Goal: Information Seeking & Learning: Learn about a topic

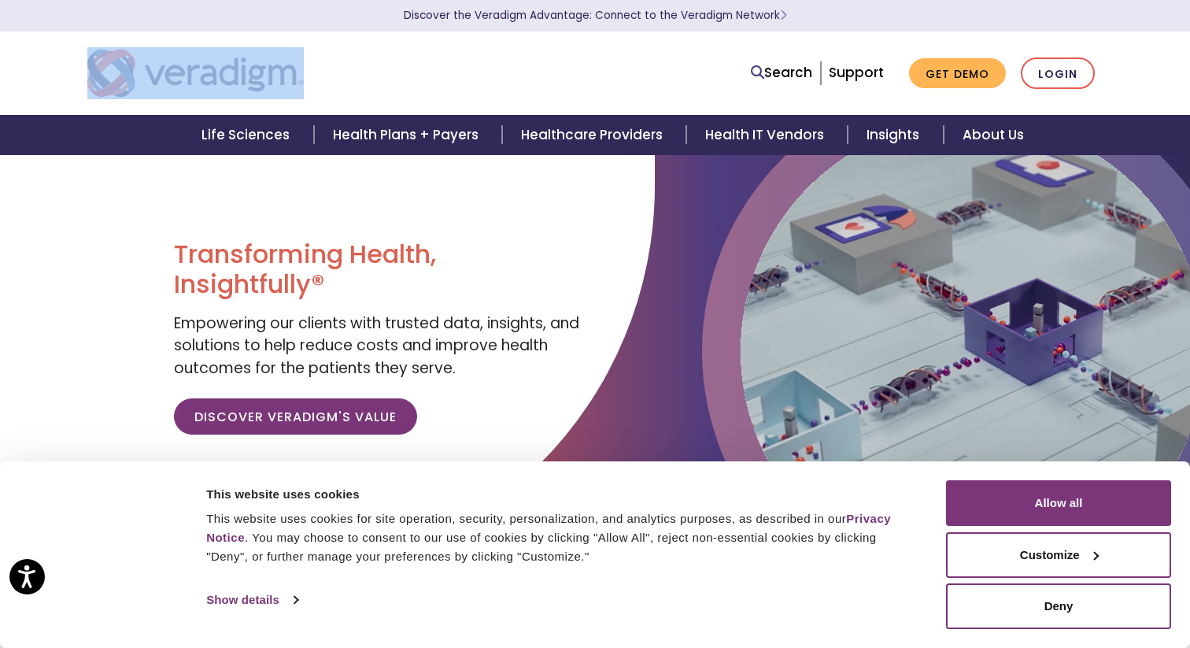
drag, startPoint x: 337, startPoint y: 76, endPoint x: 164, endPoint y: 84, distance: 173.4
click at [164, 84] on div at bounding box center [292, 73] width 433 height 52
click at [391, 69] on div at bounding box center [292, 73] width 433 height 52
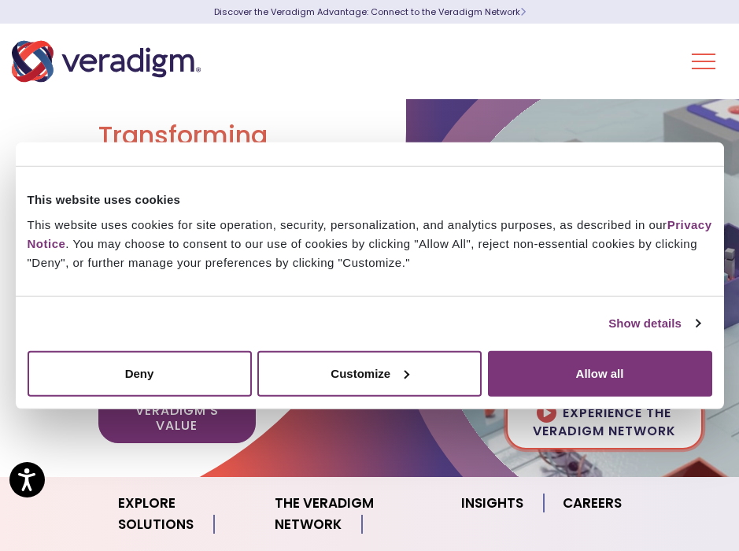
click at [652, 103] on img at bounding box center [664, 296] width 465 height 465
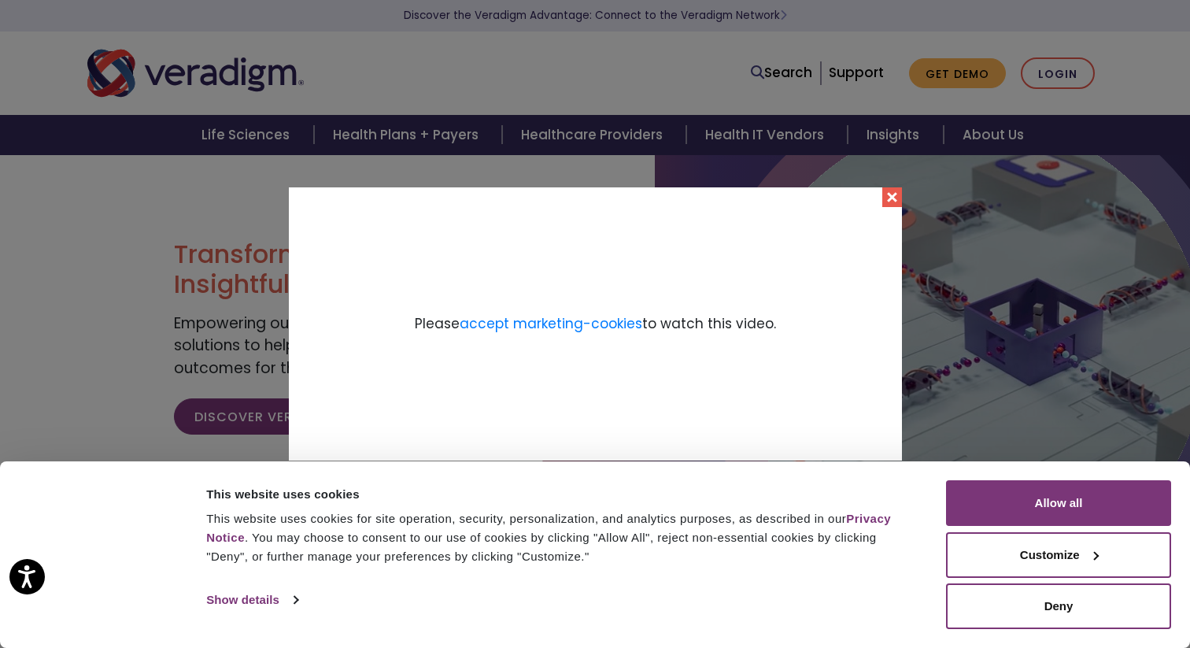
click at [883, 194] on button "Close" at bounding box center [893, 197] width 20 height 20
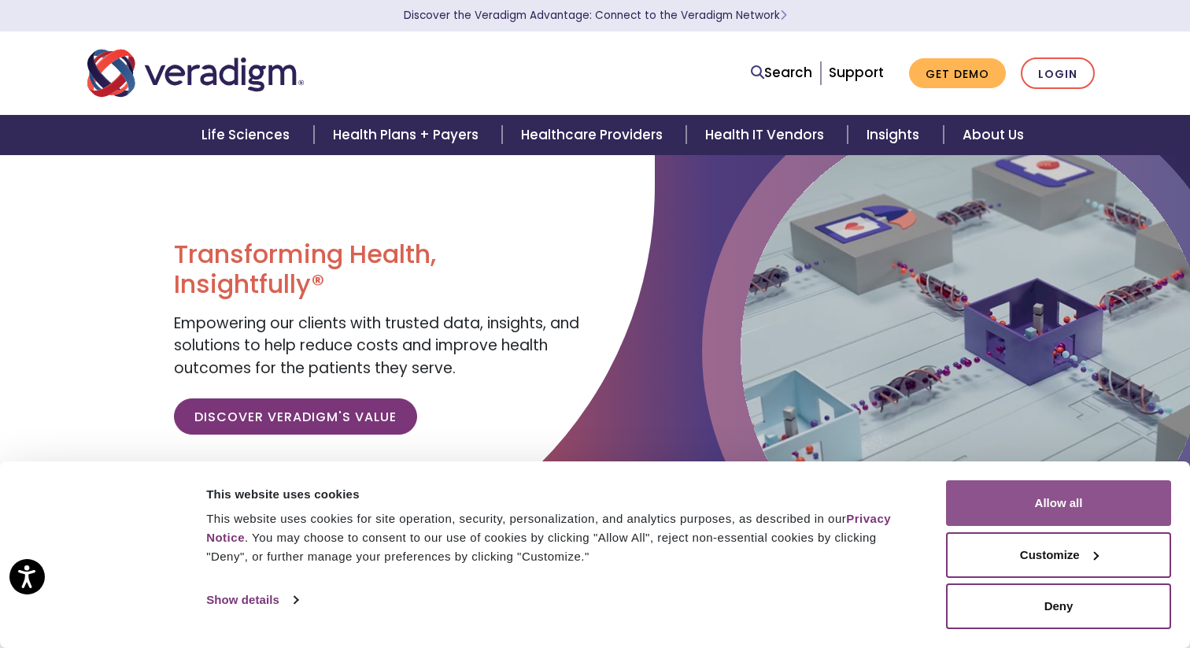
click at [1037, 505] on button "Allow all" at bounding box center [1058, 503] width 225 height 46
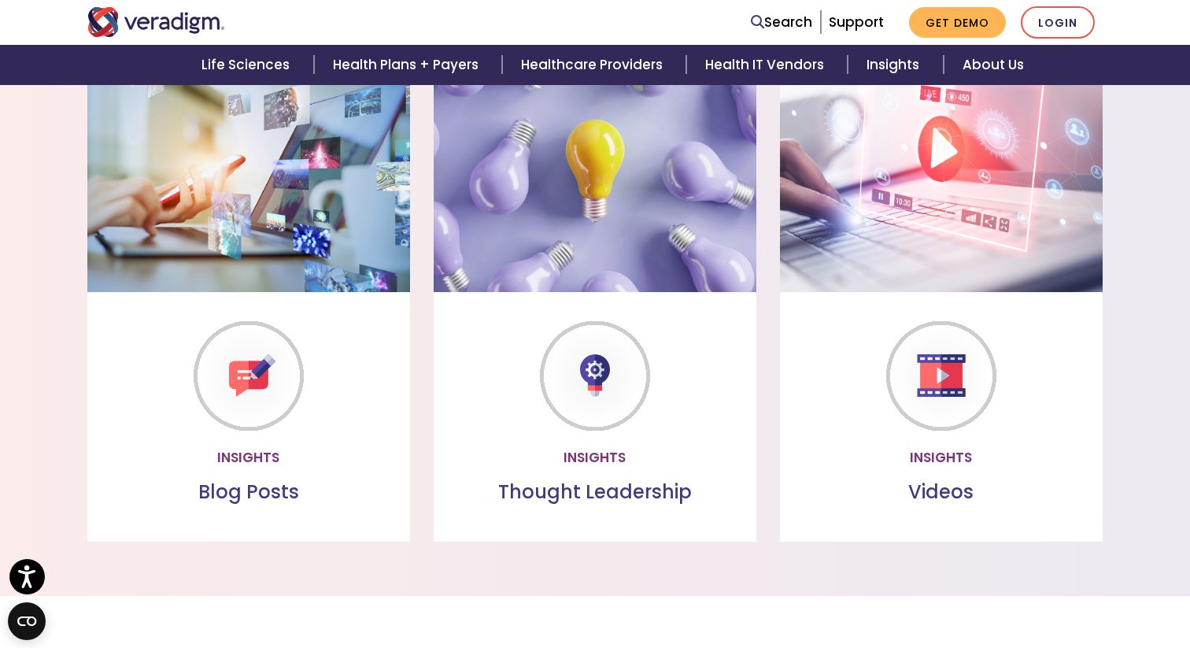
scroll to position [1276, 0]
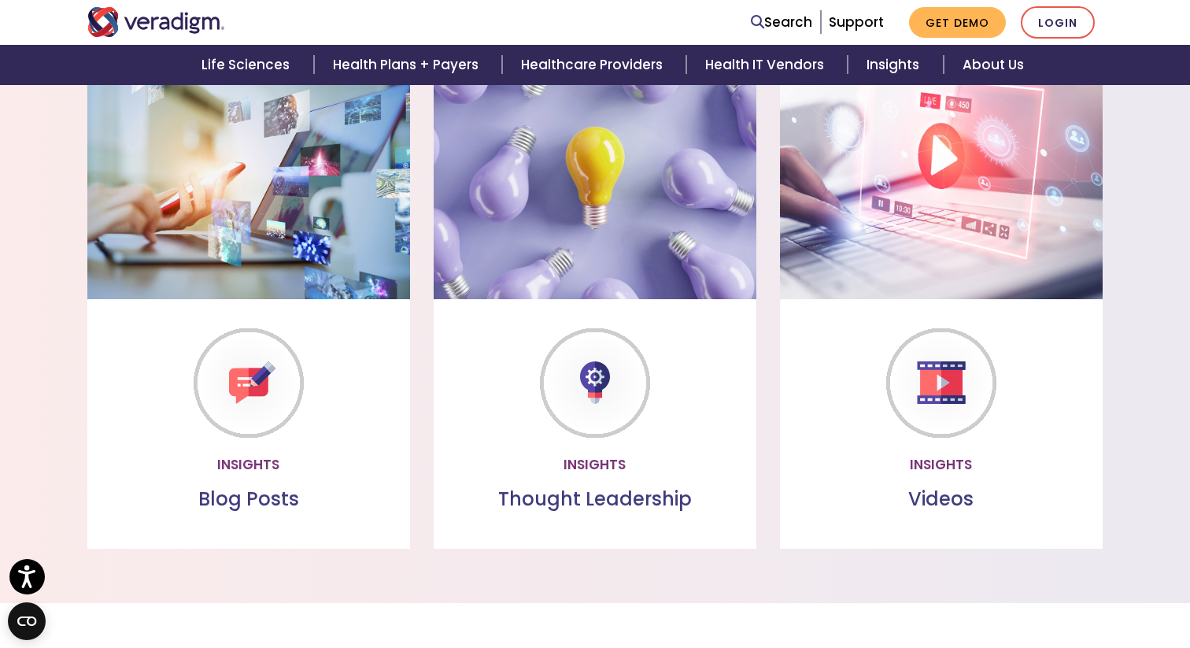
click at [944, 465] on link "Watch more" at bounding box center [941, 464] width 135 height 36
